Goal: Task Accomplishment & Management: Use online tool/utility

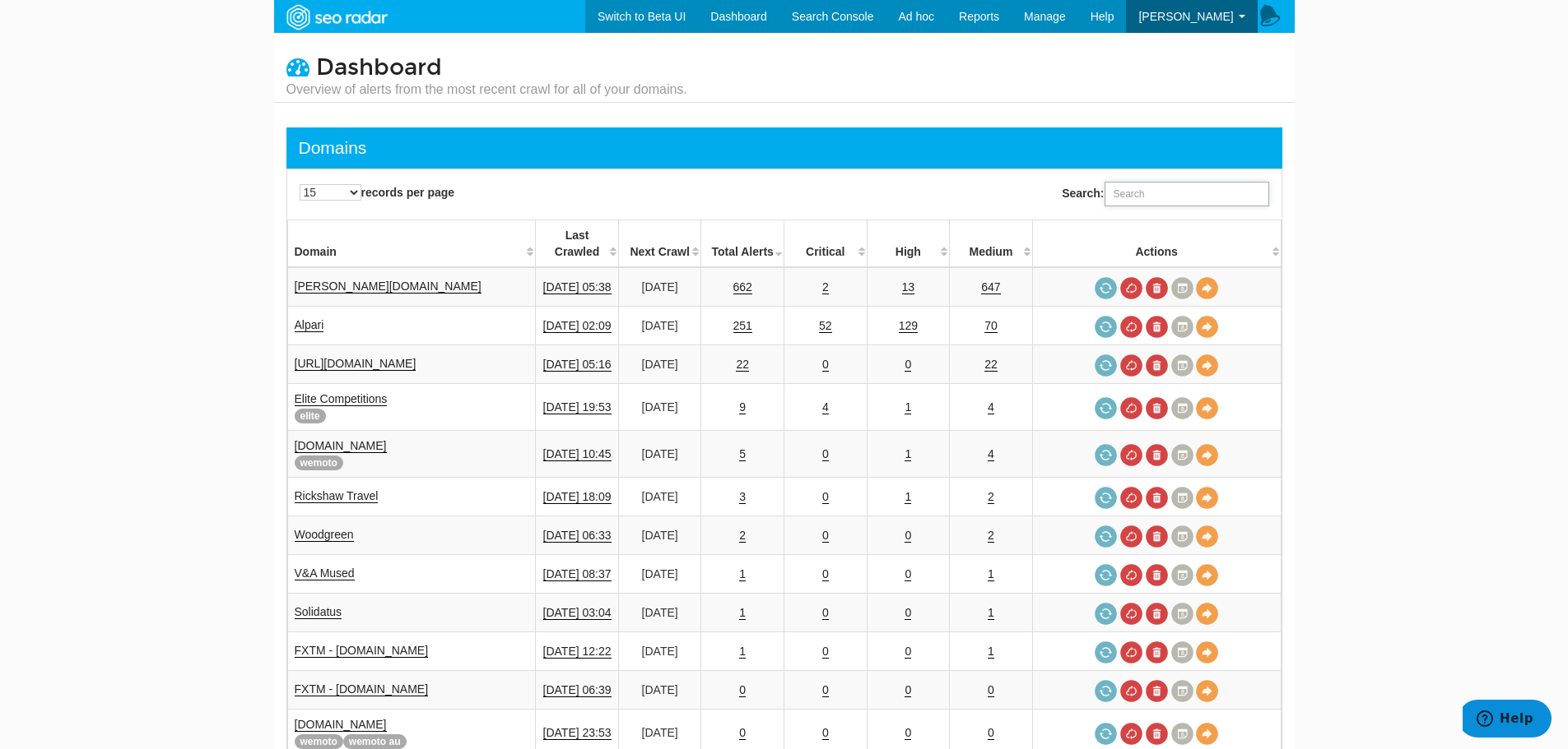
click at [1115, 195] on input "Search:" at bounding box center [1186, 194] width 164 height 24
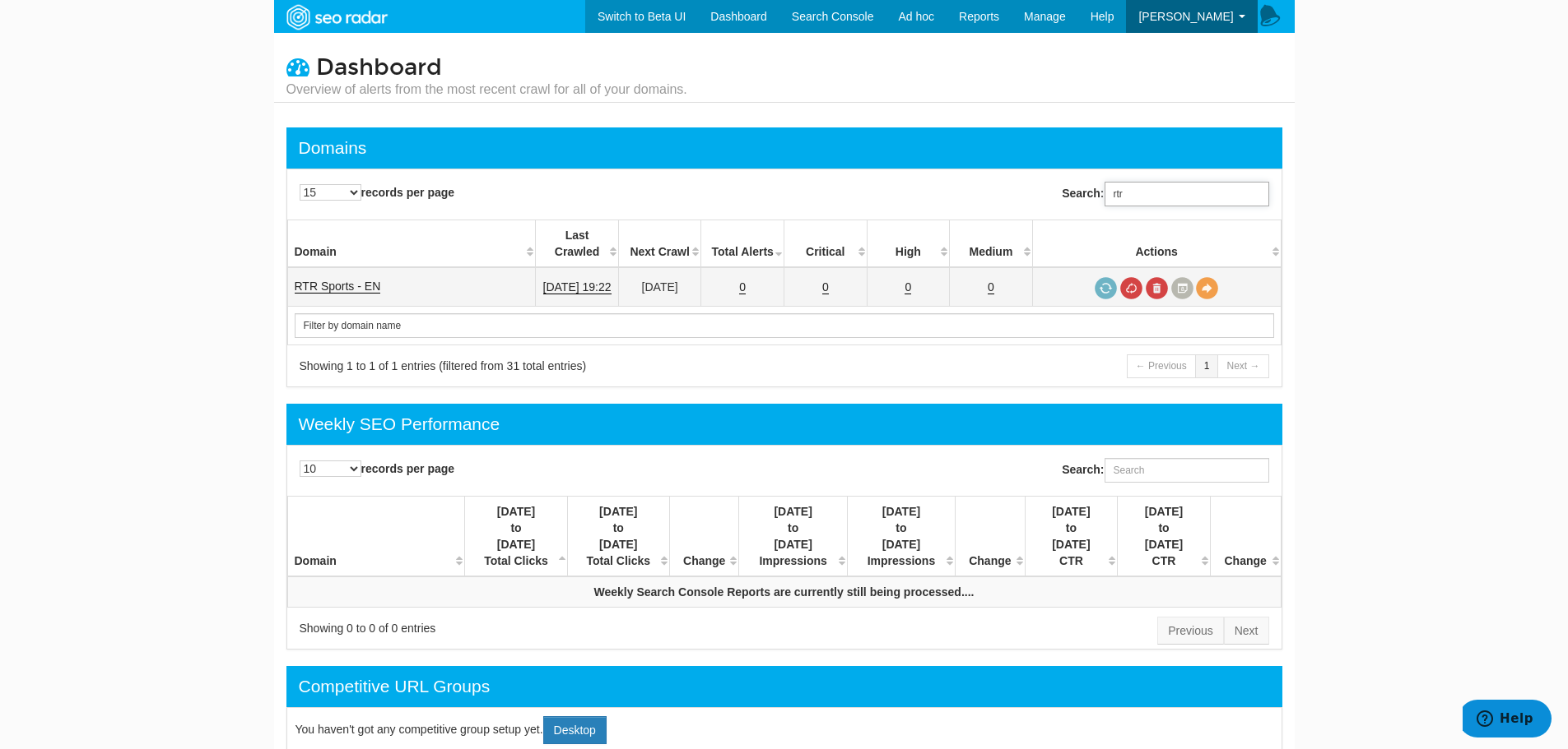
type input "rtr"
click at [364, 268] on td "RTR Sports - EN" at bounding box center [411, 287] width 249 height 39
click at [367, 280] on link "RTR Sports - EN" at bounding box center [338, 286] width 86 height 14
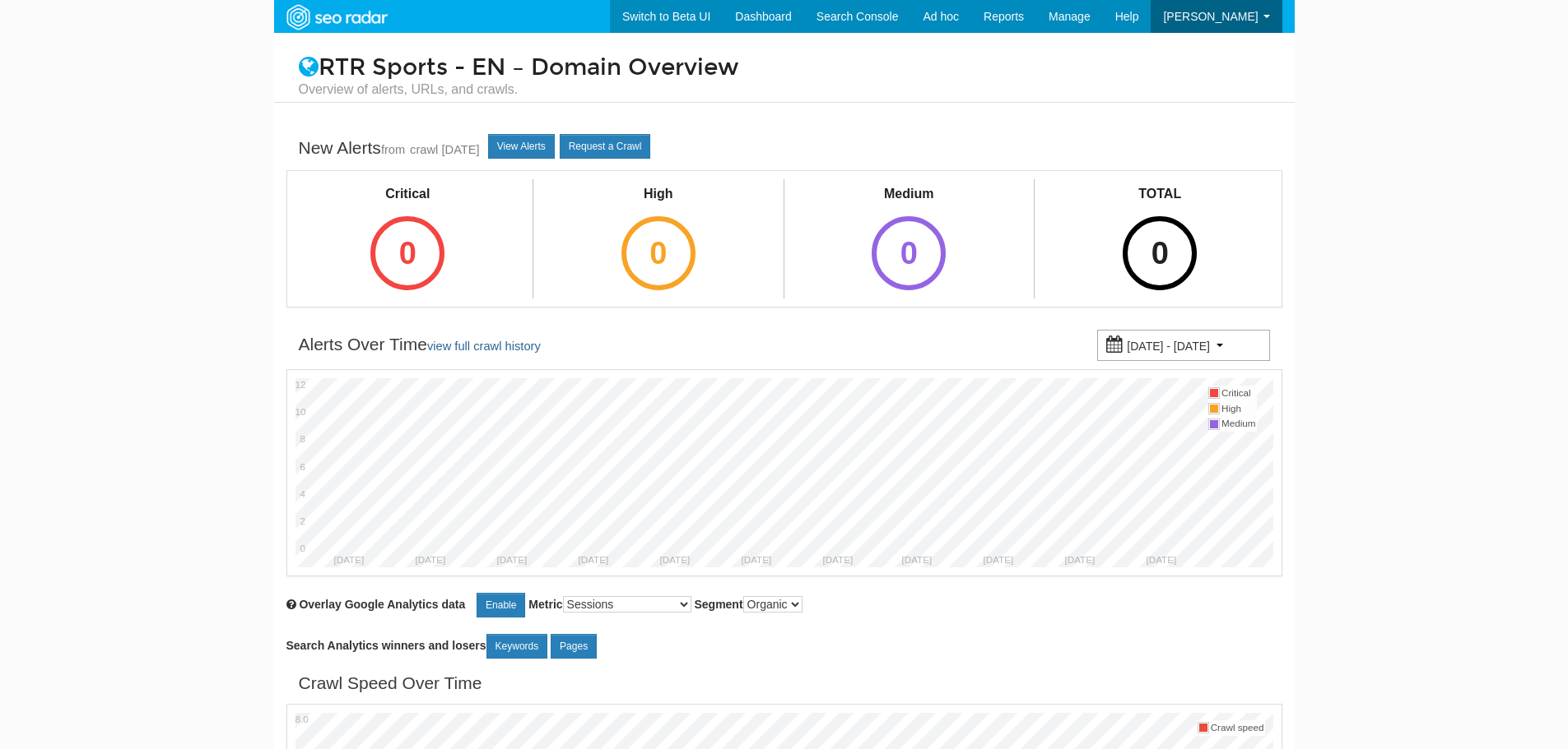
scroll to position [66, 0]
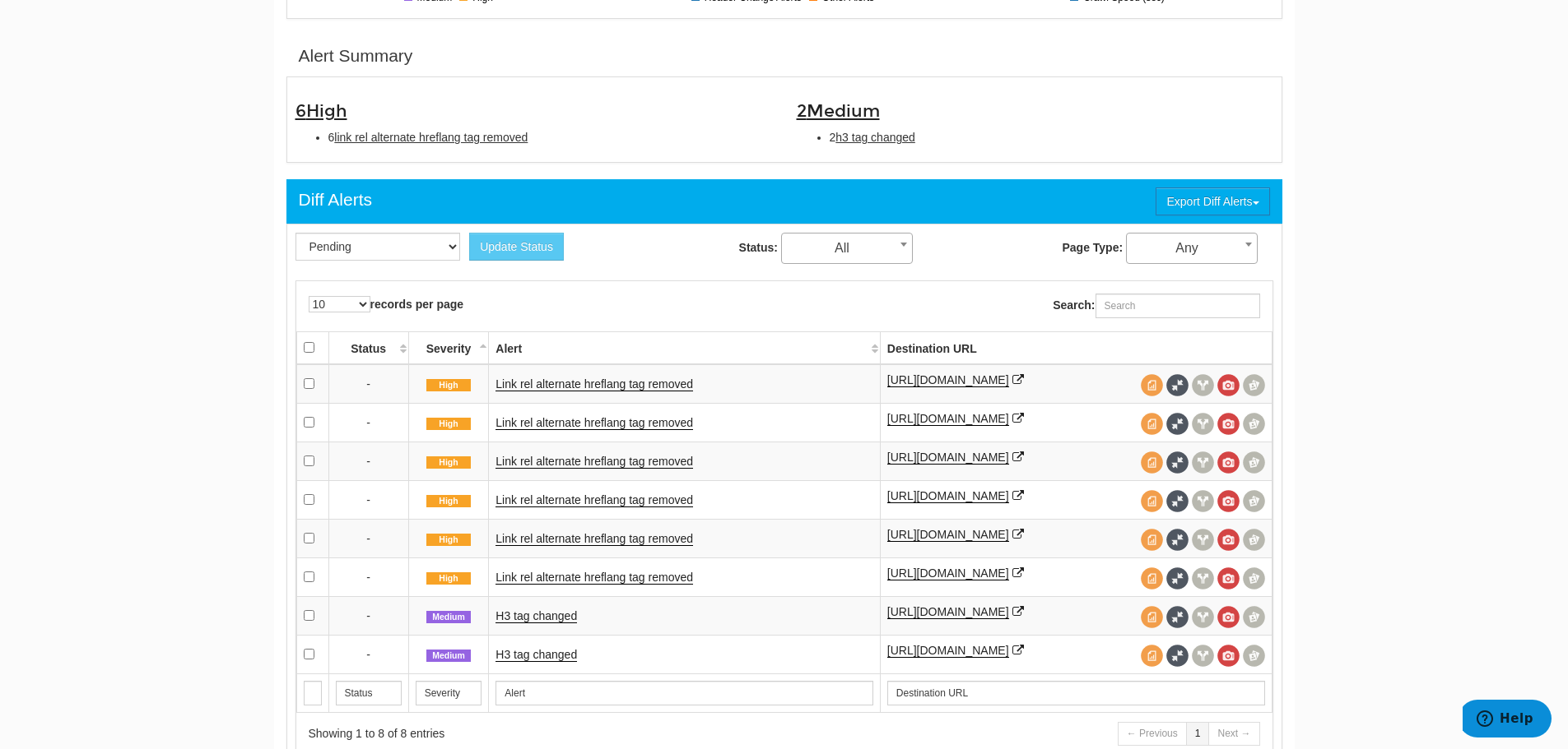
scroll to position [494, 0]
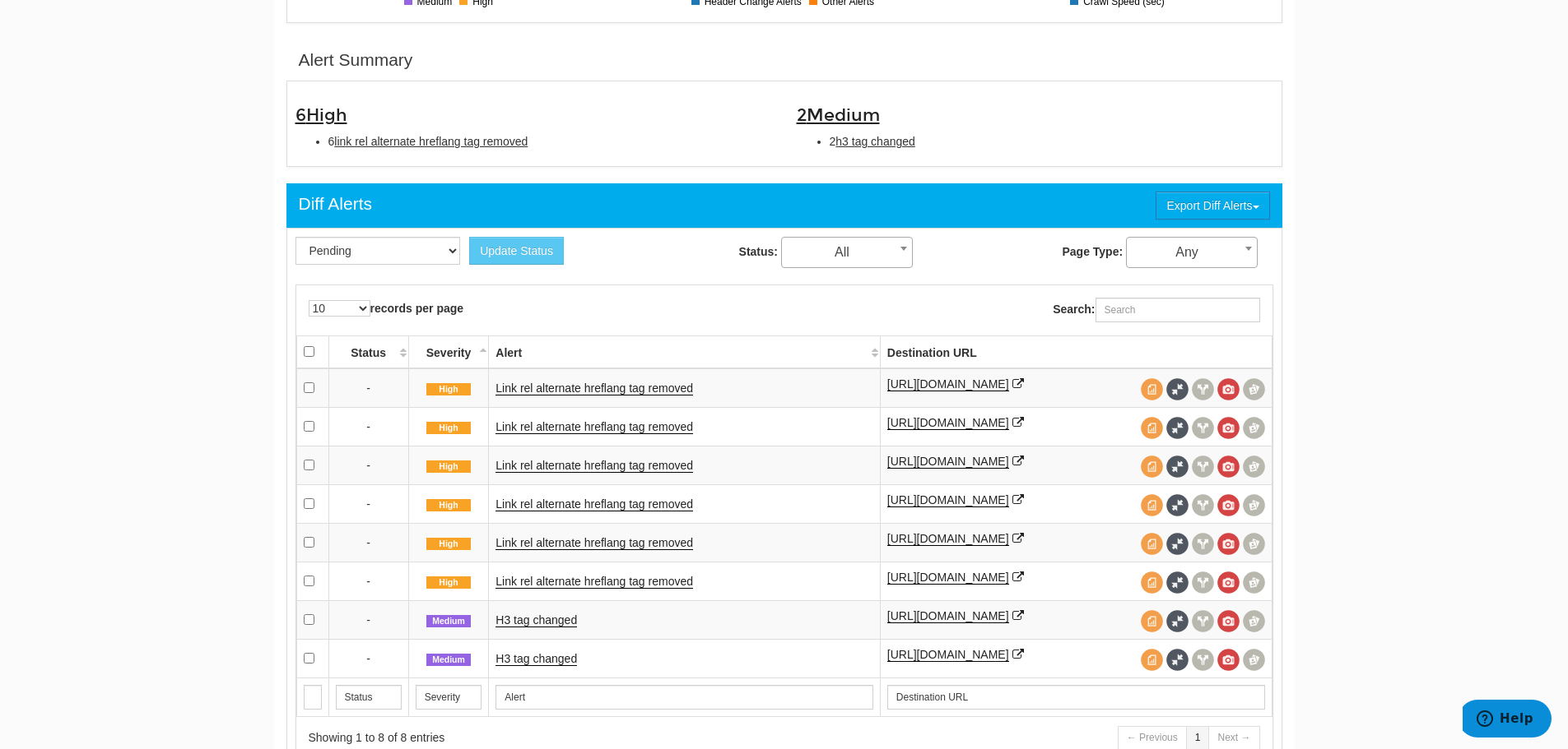
click at [592, 379] on td "Link rel alternate hreflang tag removed" at bounding box center [684, 389] width 391 height 39
click at [593, 384] on link "Link rel alternate hreflang tag removed" at bounding box center [594, 389] width 197 height 14
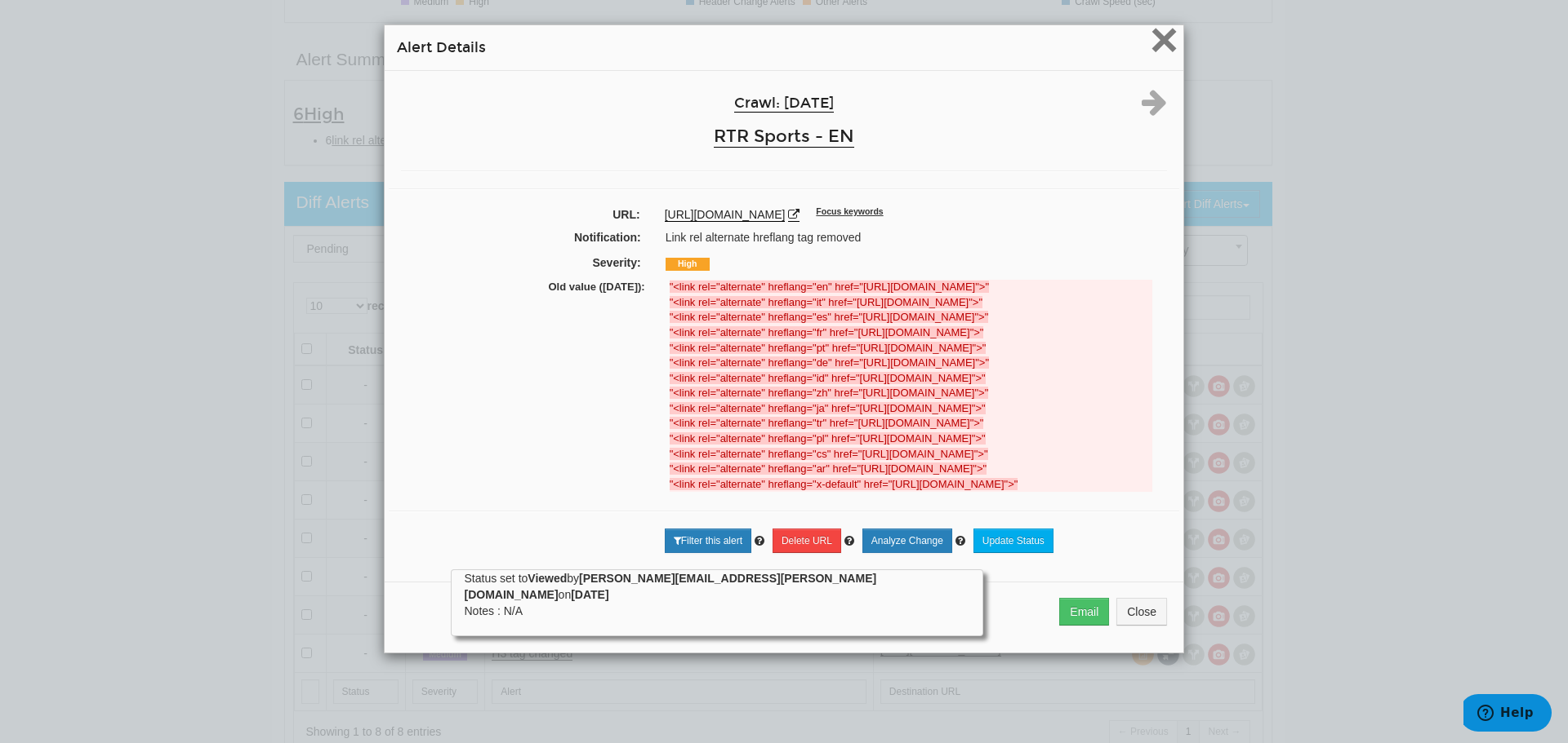
click at [1162, 30] on span "×" at bounding box center [1164, 39] width 29 height 55
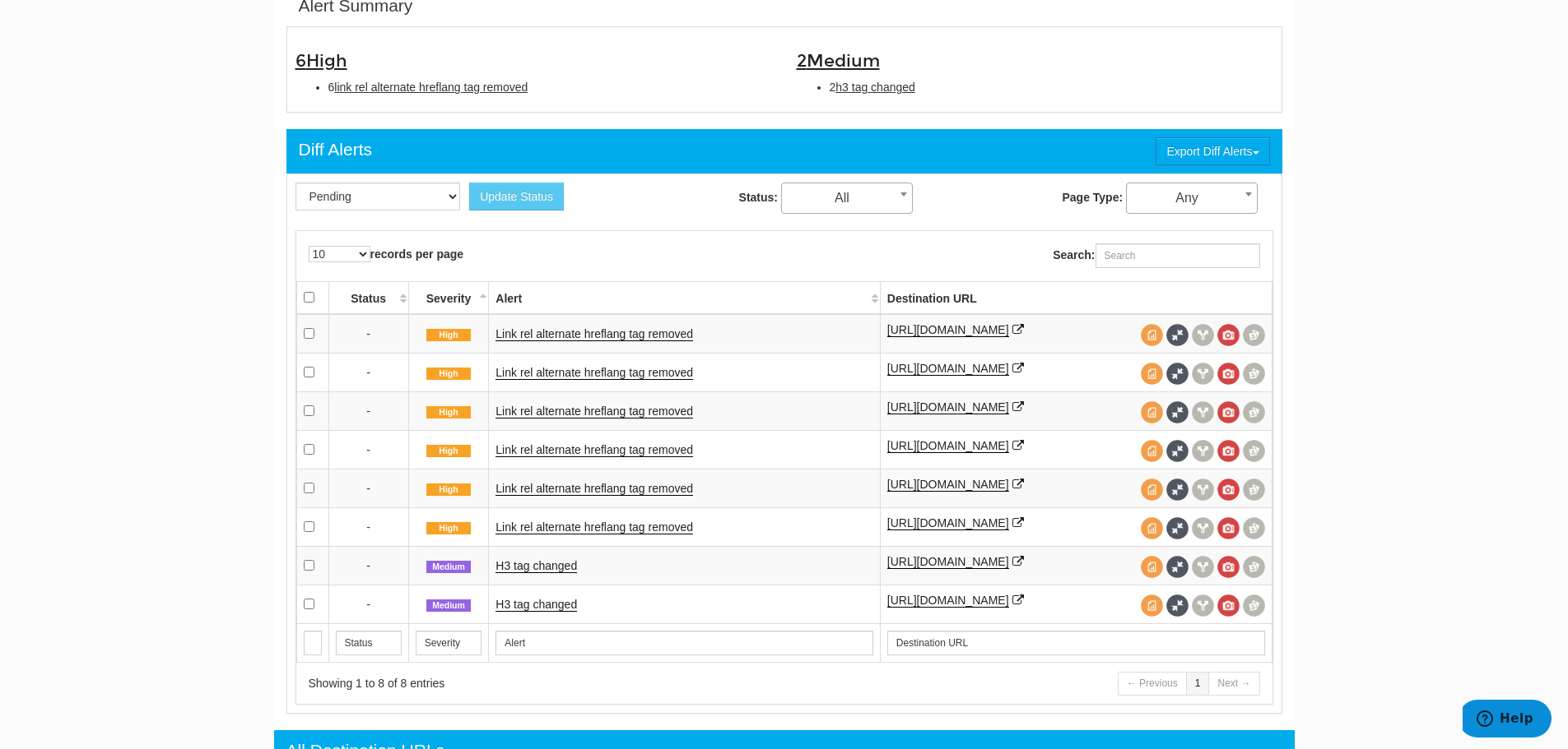
scroll to position [575, 0]
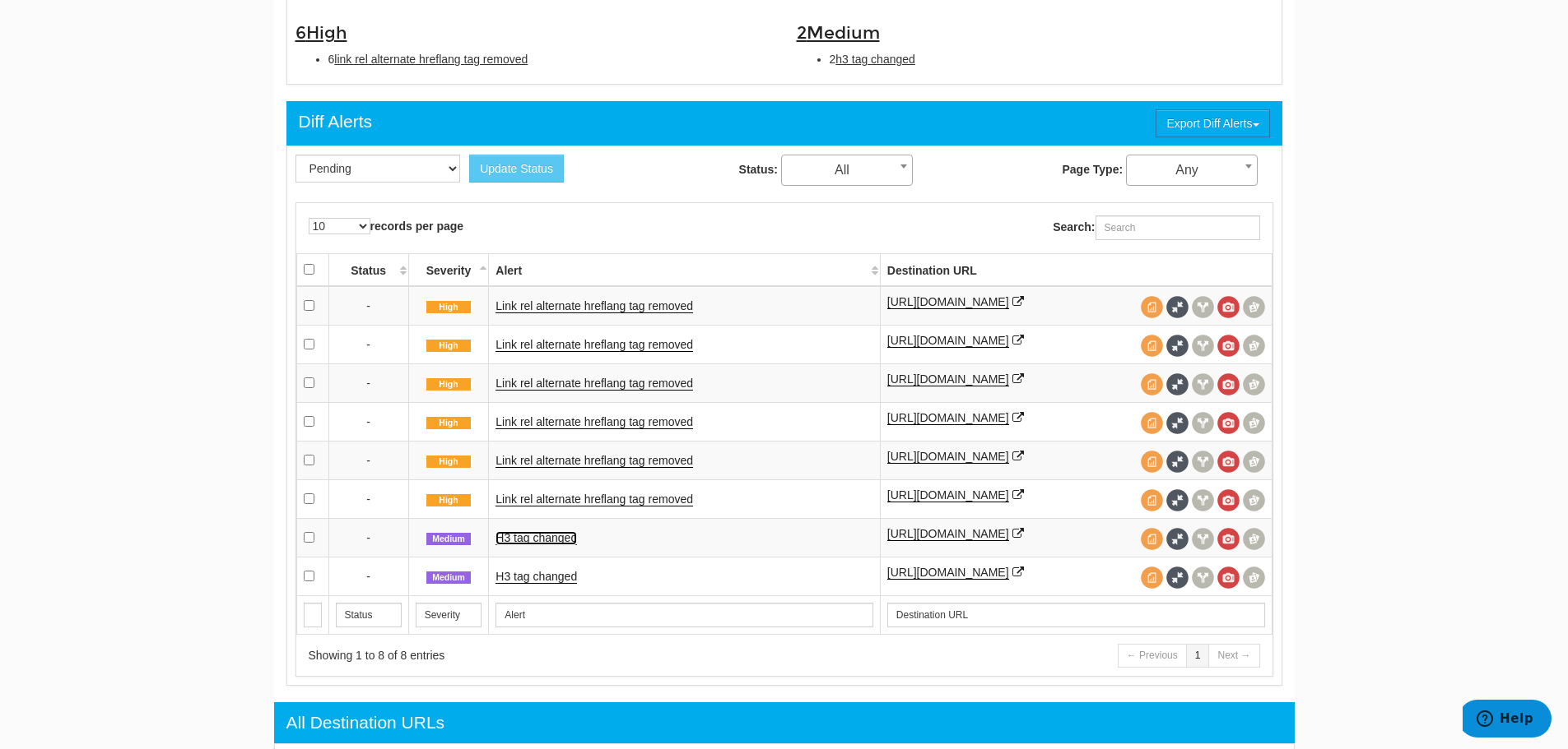
click at [546, 545] on link "H3 tag changed" at bounding box center [536, 538] width 82 height 14
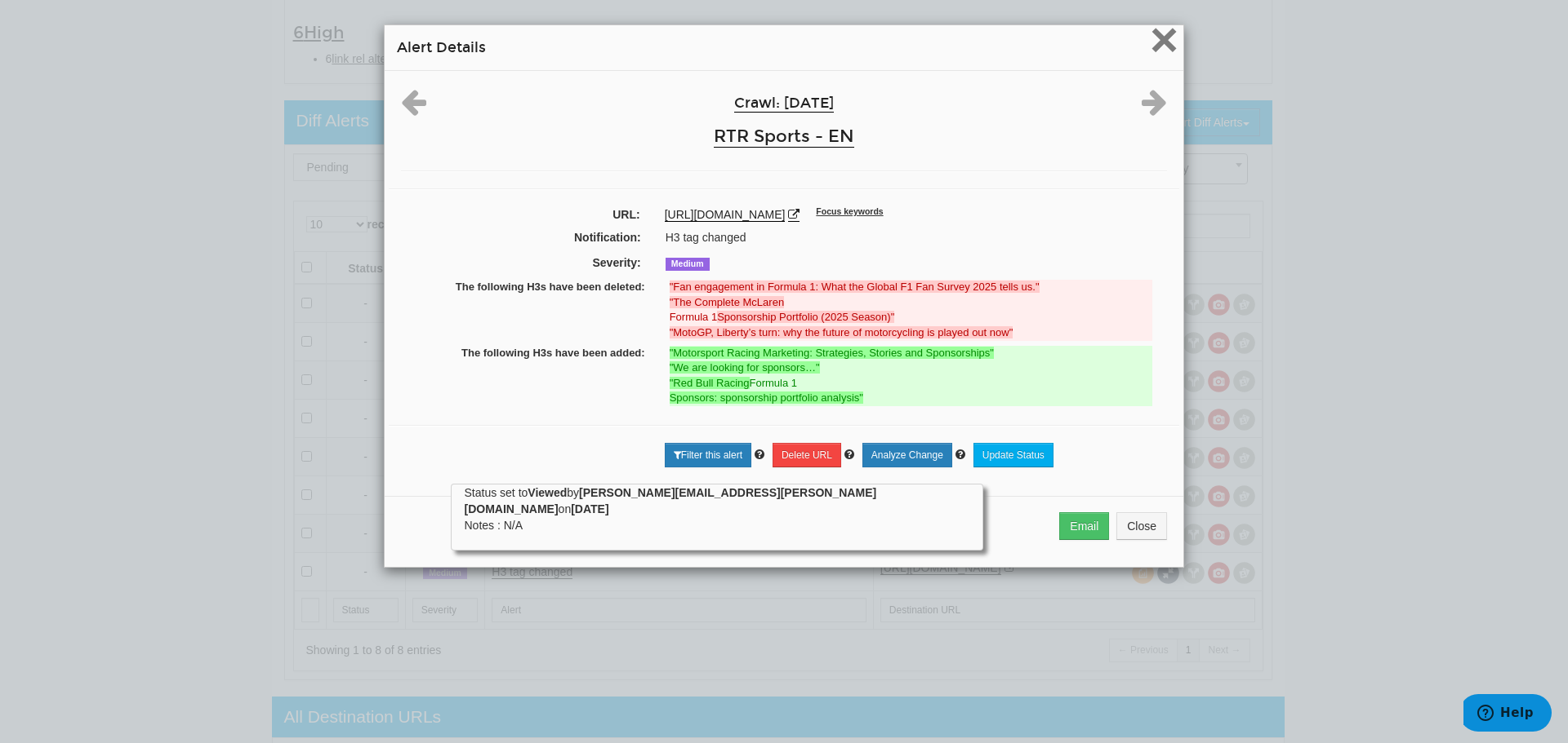
click at [1165, 54] on span "×" at bounding box center [1164, 39] width 29 height 55
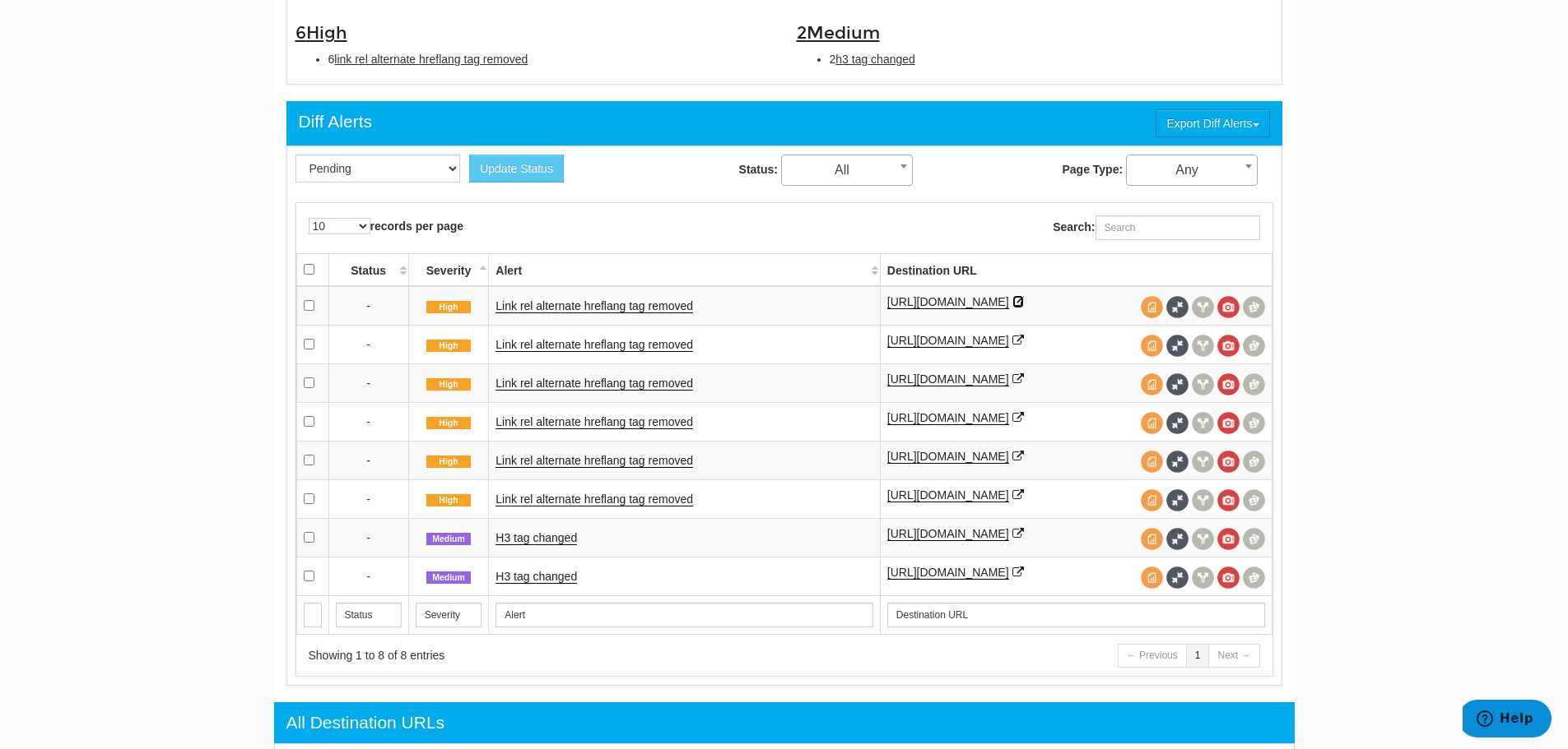
click at [1023, 297] on icon at bounding box center [1018, 302] width 11 height 11
click at [1023, 299] on icon at bounding box center [1018, 302] width 11 height 11
click at [993, 341] on link "https://rtrsports.com/en/sports-marketing-agencies-team/" at bounding box center [948, 341] width 122 height 14
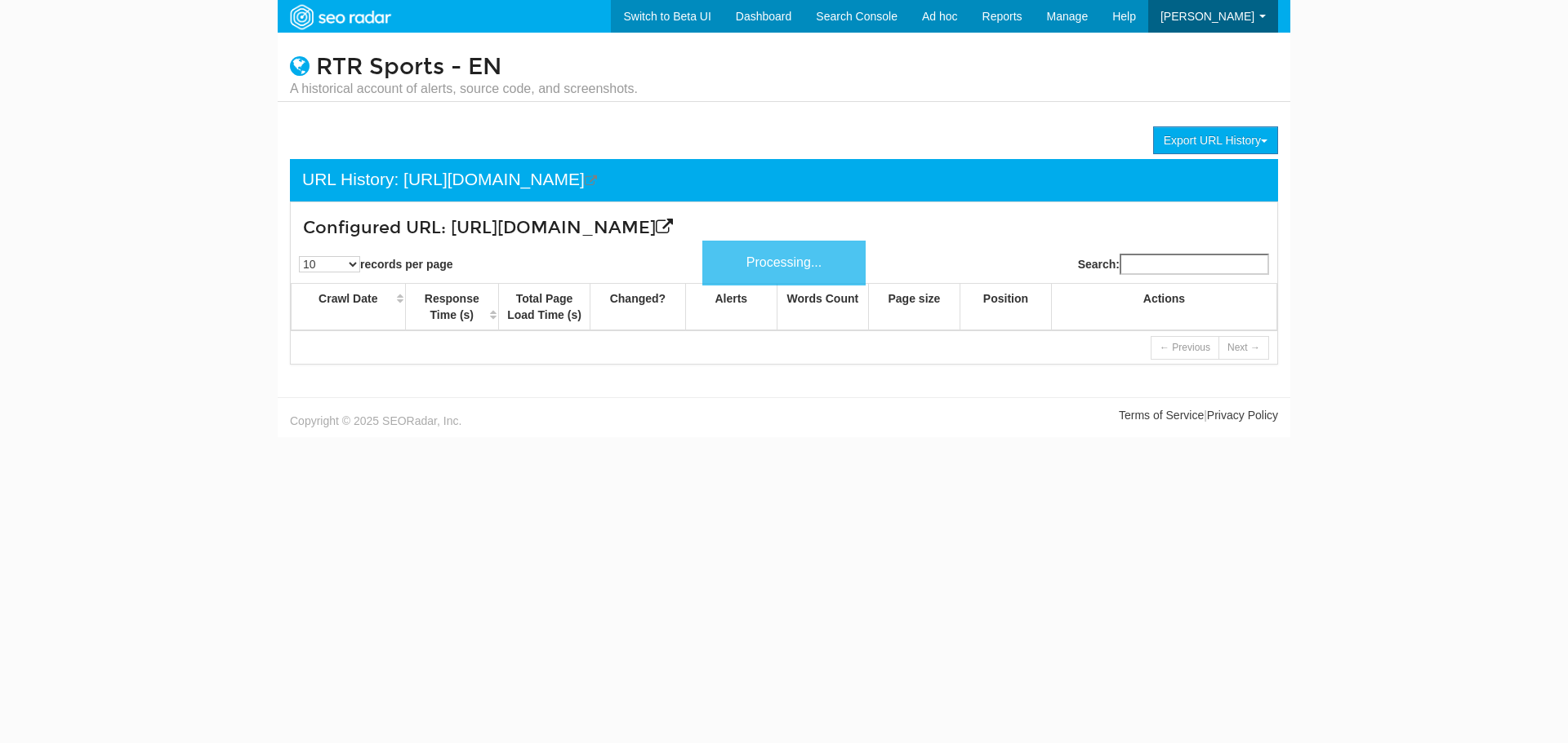
scroll to position [65, 0]
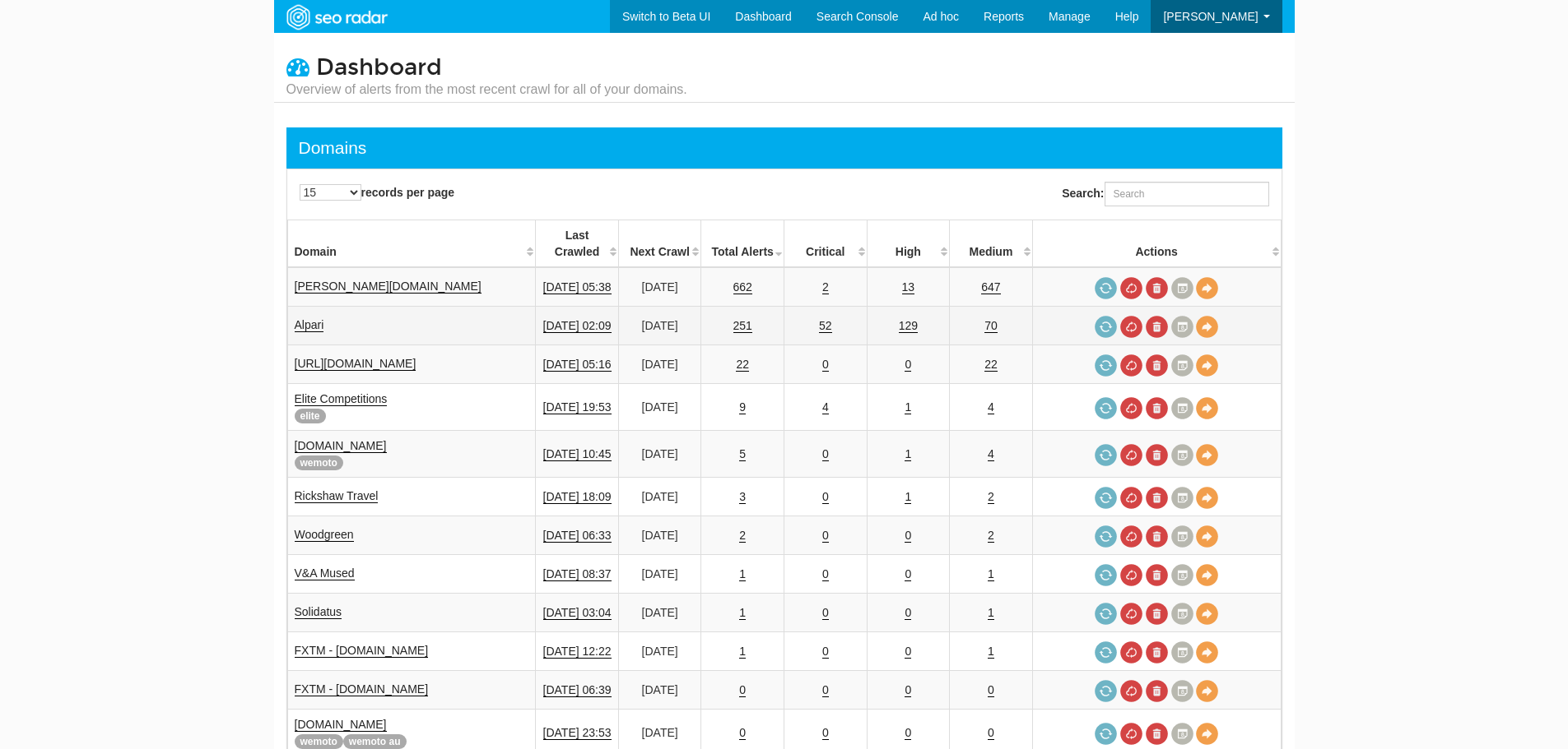
scroll to position [66, 0]
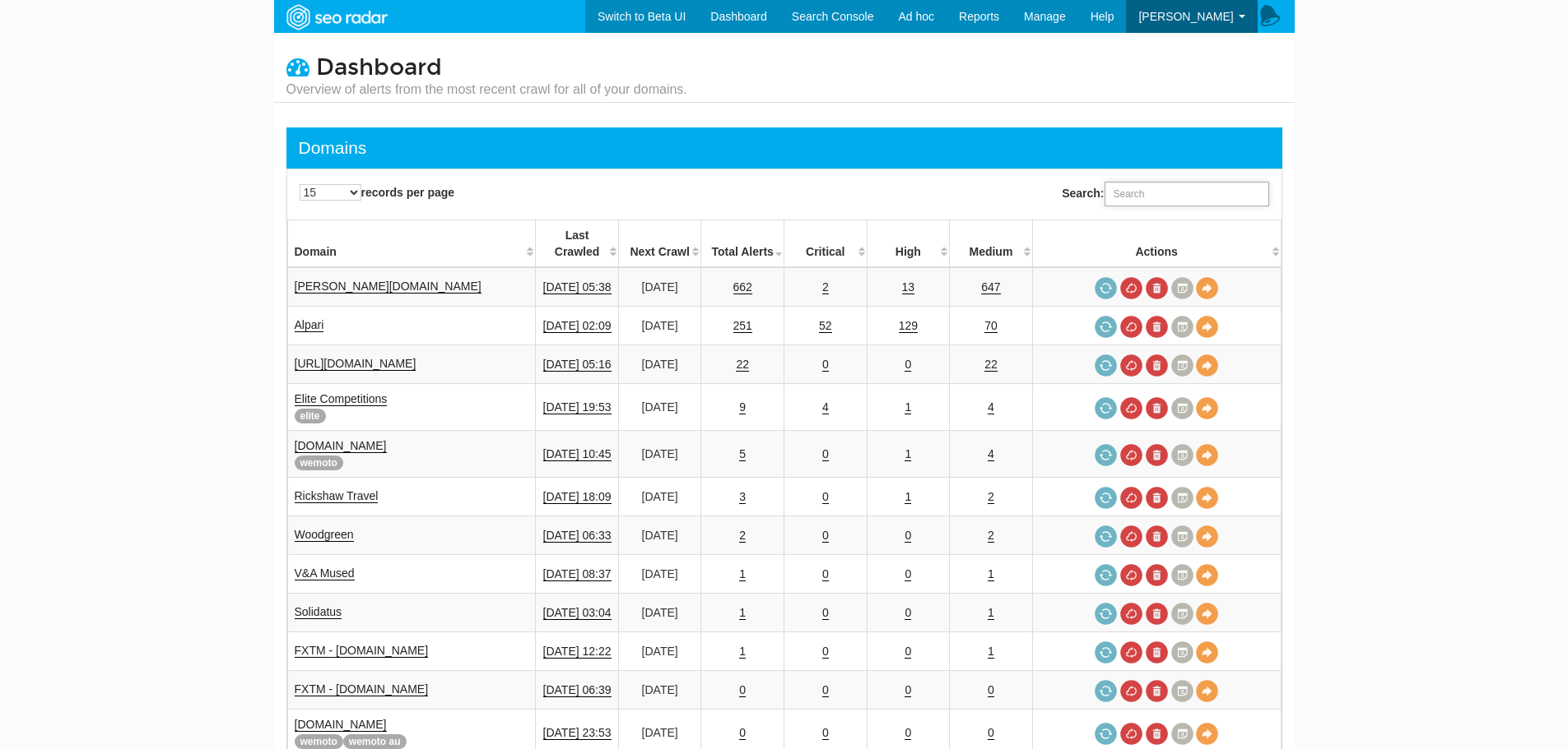
click at [1147, 203] on input "Search:" at bounding box center [1186, 194] width 164 height 24
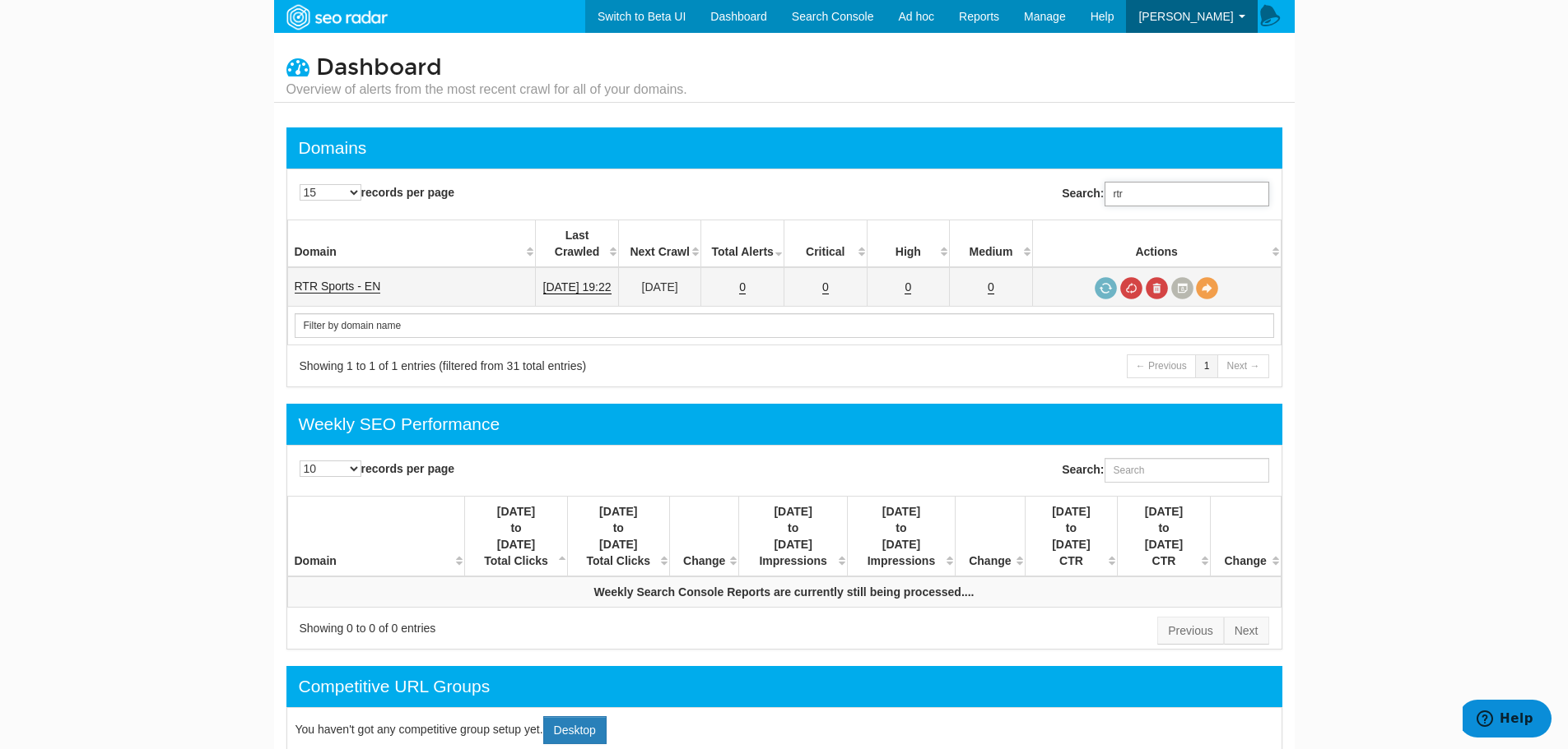
type input "rtr"
click at [345, 280] on link "RTR Sports - EN" at bounding box center [338, 286] width 86 height 14
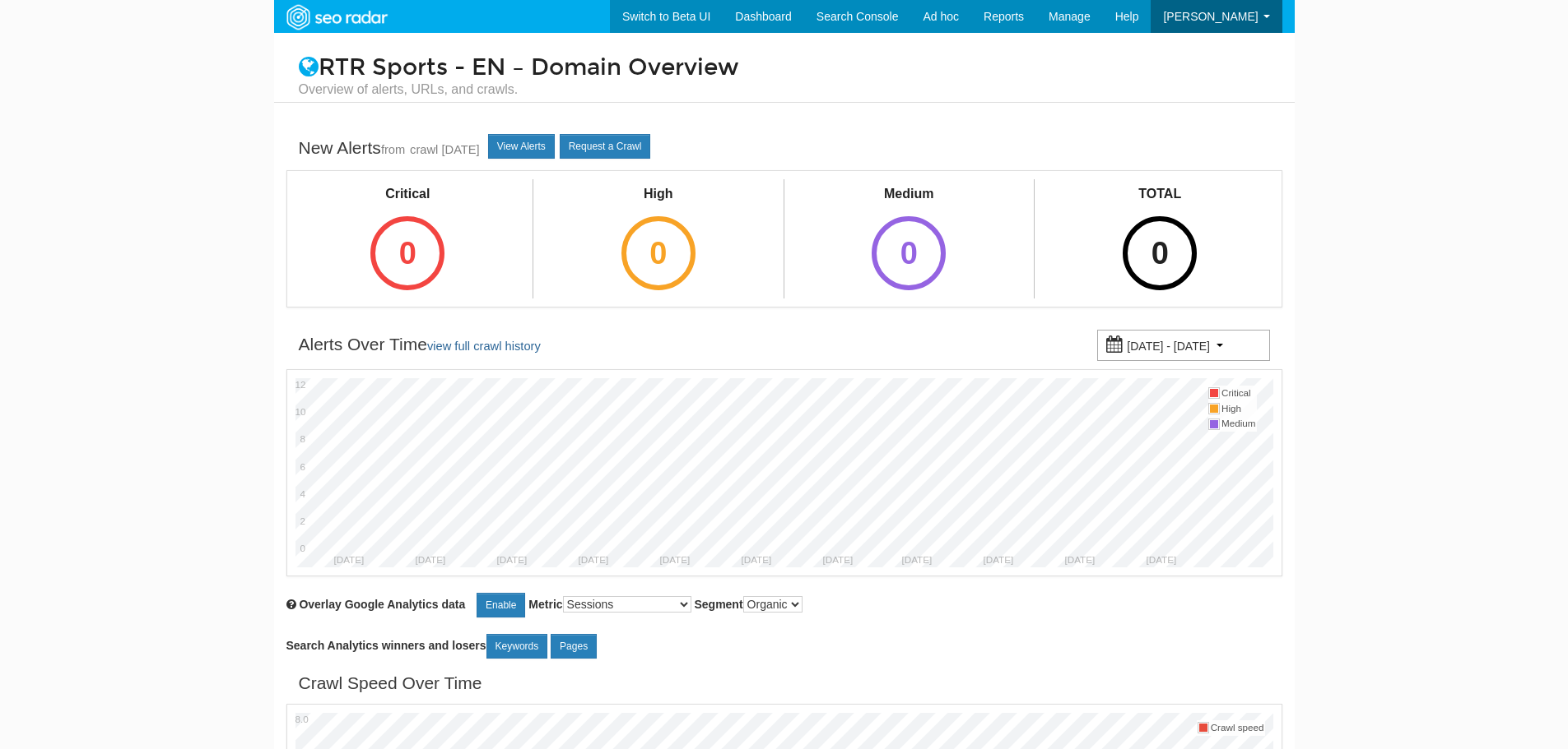
scroll to position [66, 0]
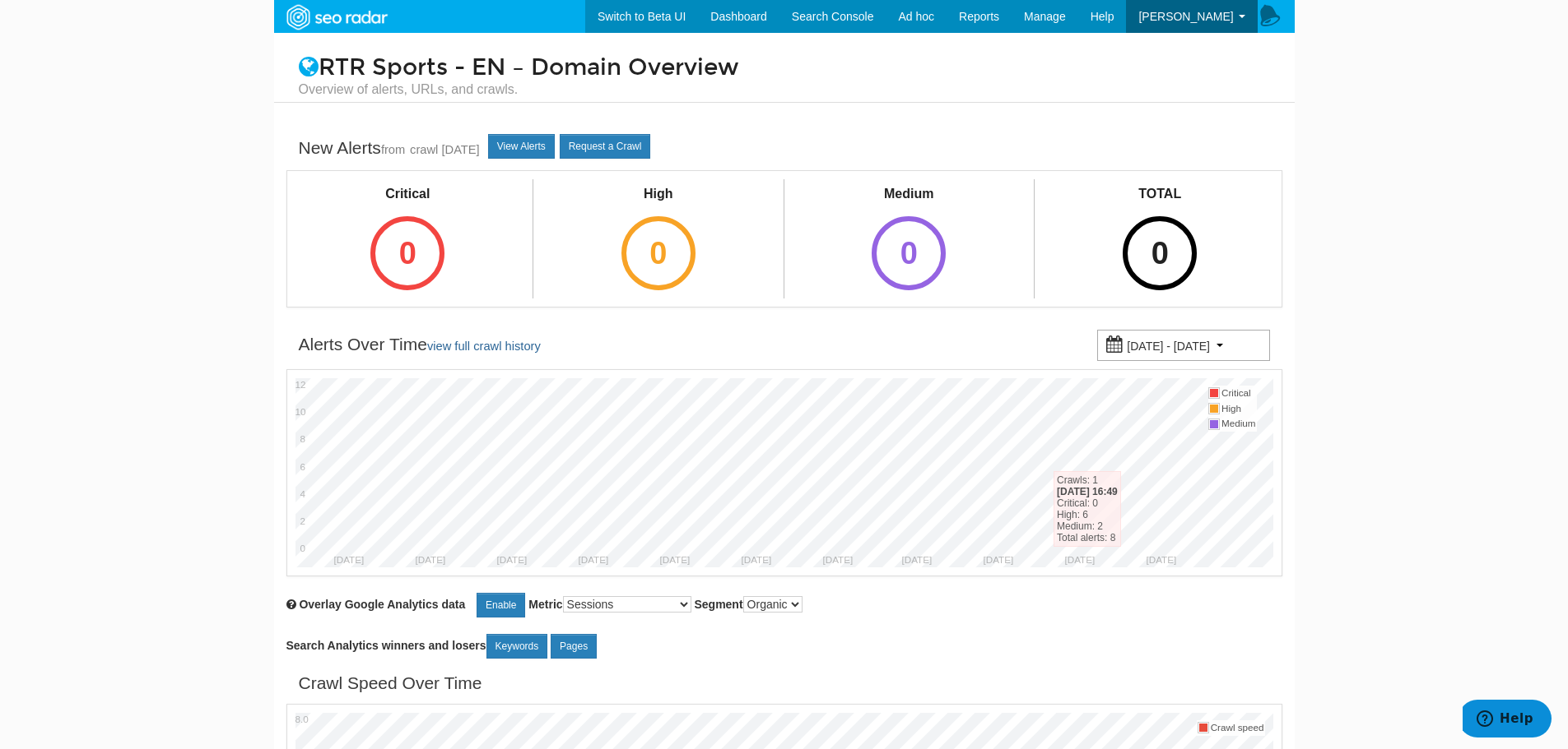
click at [1054, 471] on div "Crawls: [DATE] 16:49 Critical: 0 High: 6 Medium: 2 Total alerts: 8" at bounding box center [1087, 509] width 68 height 76
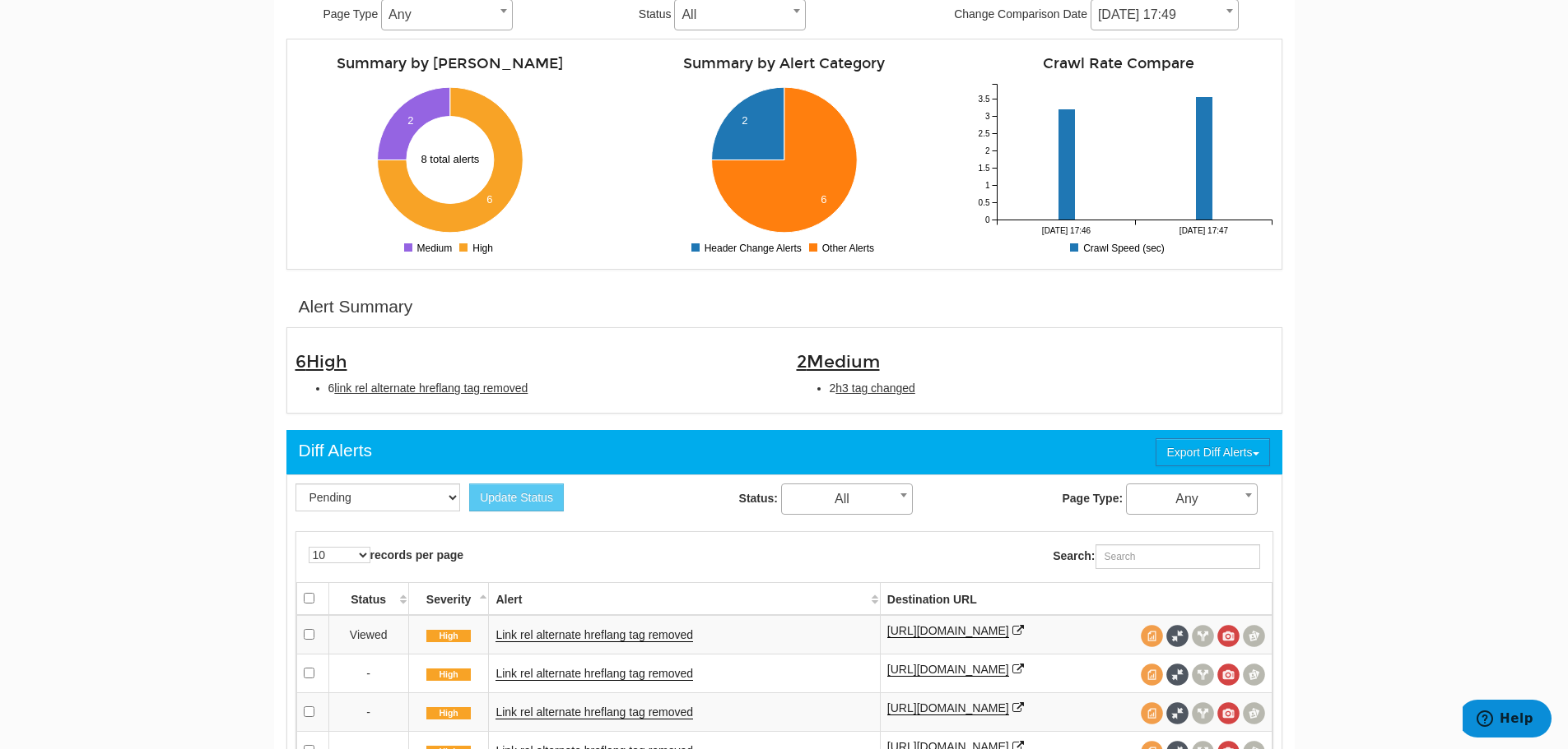
scroll to position [575, 0]
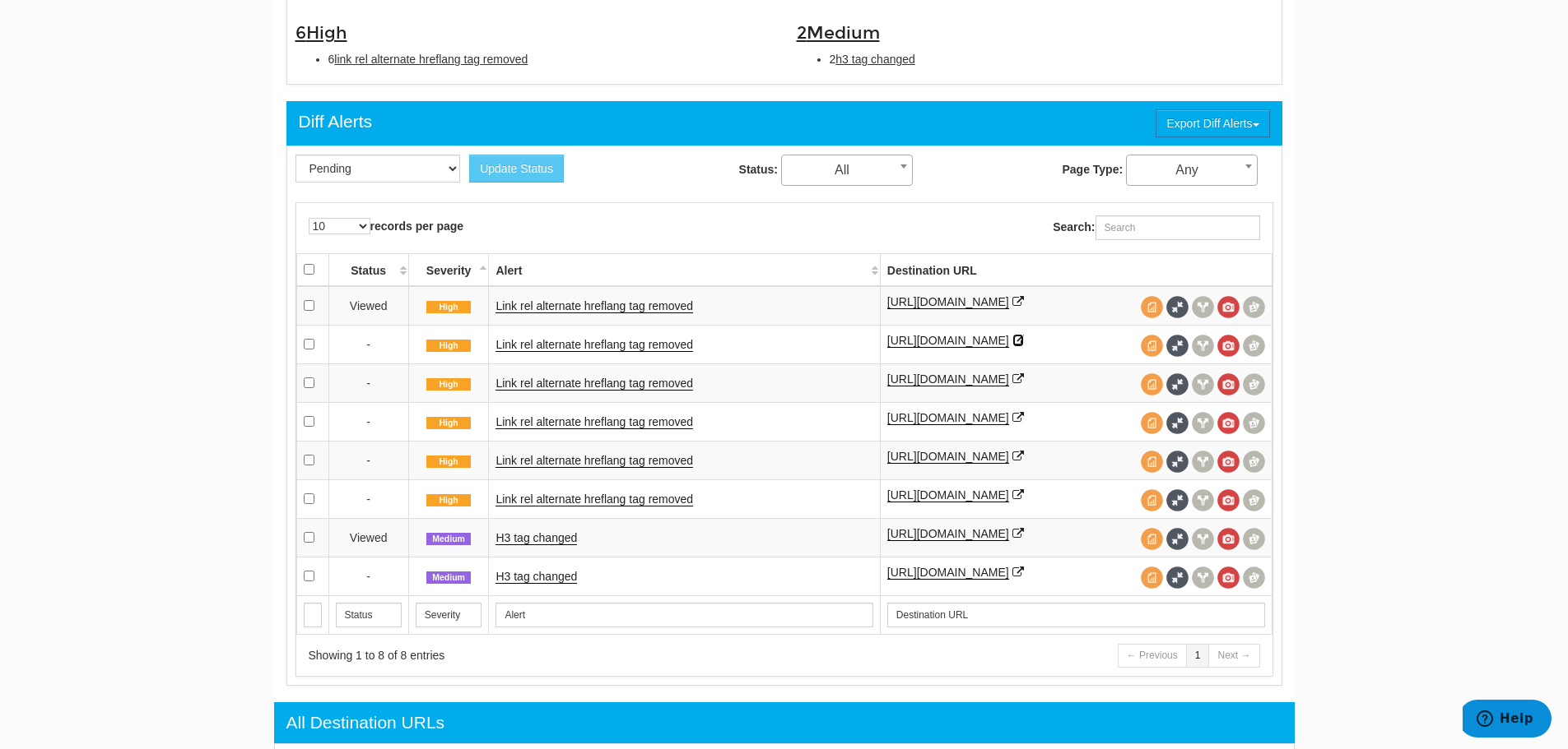
click at [1012, 346] on icon at bounding box center [1018, 341] width 11 height 11
click at [1012, 385] on icon at bounding box center [1018, 379] width 11 height 11
click at [1023, 423] on icon at bounding box center [1018, 418] width 11 height 11
click at [1012, 463] on icon at bounding box center [1018, 456] width 11 height 11
click at [1012, 501] on icon at bounding box center [1018, 495] width 11 height 11
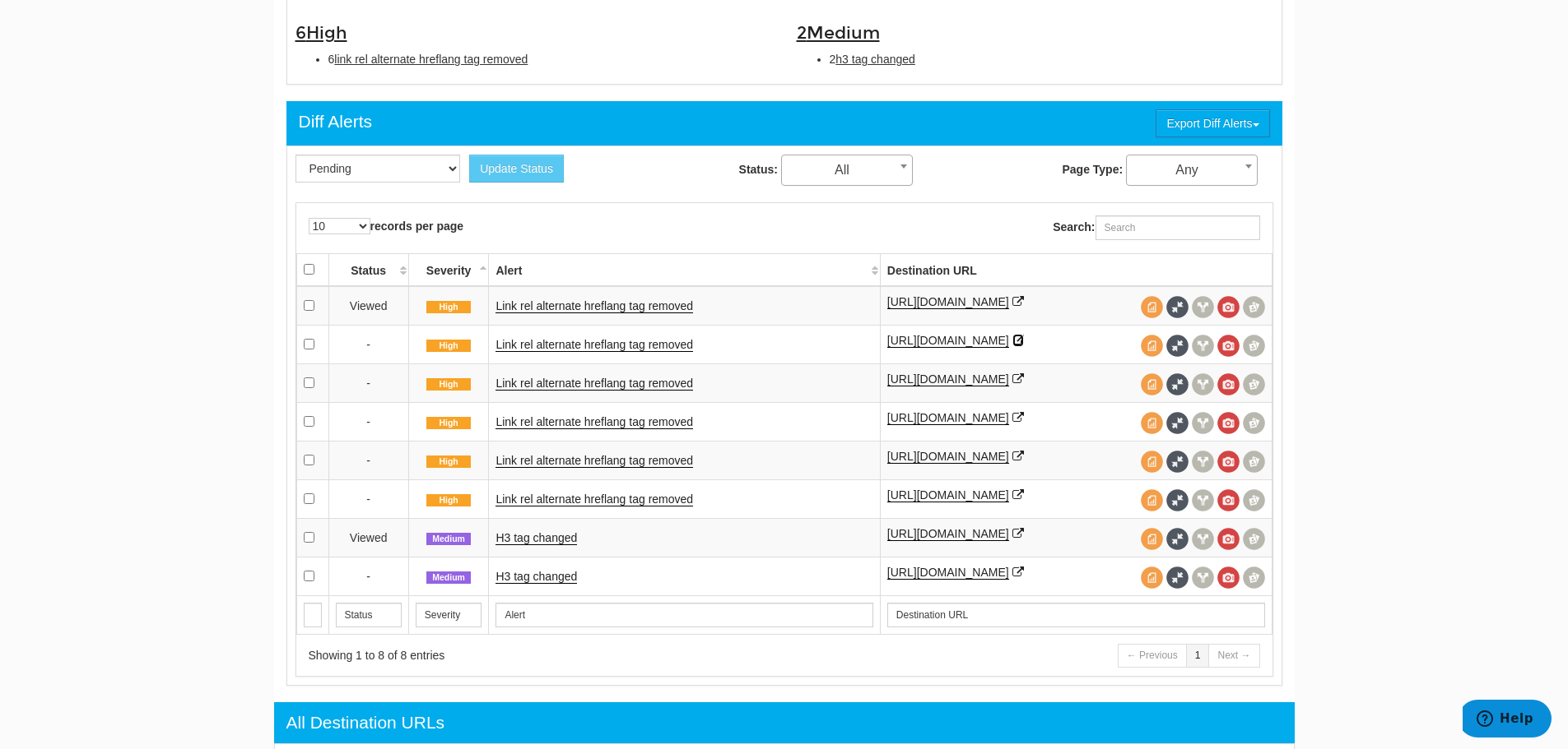
click at [1012, 346] on icon at bounding box center [1018, 341] width 11 height 11
